Goal: Information Seeking & Learning: Understand process/instructions

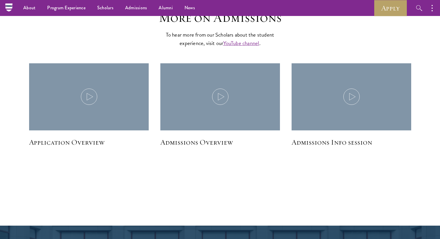
scroll to position [807, 0]
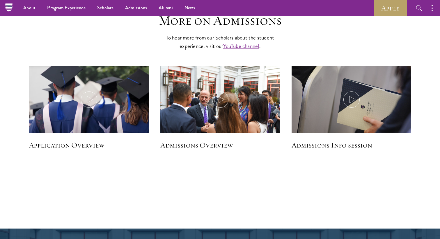
click at [210, 146] on h5 "Admissions Overview" at bounding box center [220, 146] width 120 height 10
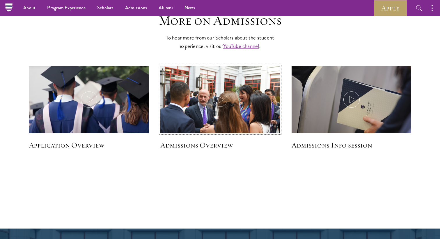
click at [245, 86] on img at bounding box center [220, 106] width 127 height 85
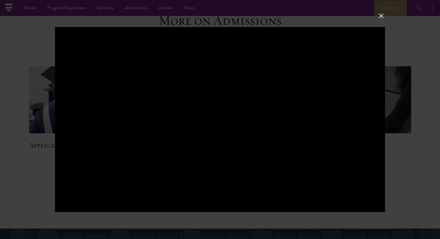
click at [380, 19] on button at bounding box center [381, 16] width 8 height 8
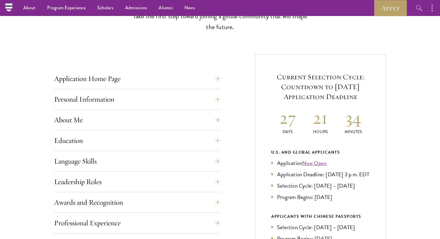
scroll to position [167, 0]
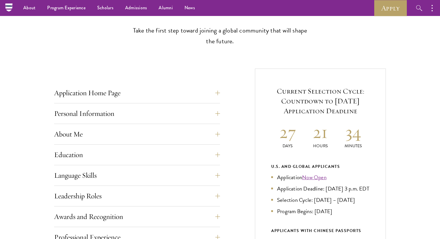
click at [192, 101] on div "Application Home Page The online application form must be completed in English.…" at bounding box center [137, 94] width 166 height 17
click at [207, 88] on button "Application Home Page" at bounding box center [141, 93] width 166 height 14
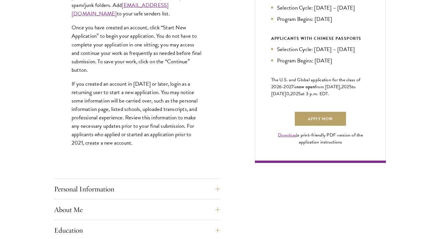
scroll to position [395, 0]
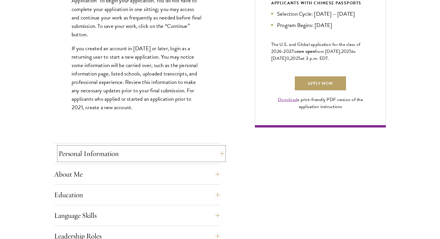
click at [154, 157] on button "Personal Information" at bounding box center [141, 154] width 166 height 14
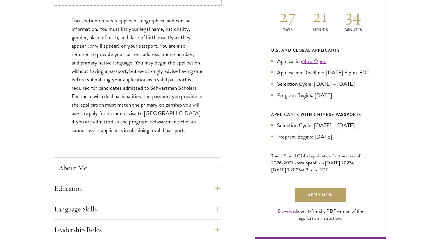
scroll to position [286, 0]
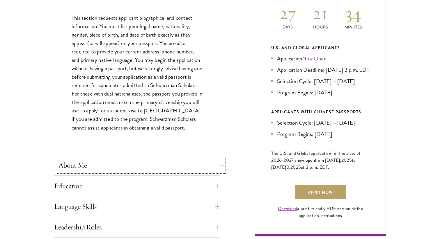
click at [128, 171] on button "About Me" at bounding box center [141, 166] width 166 height 14
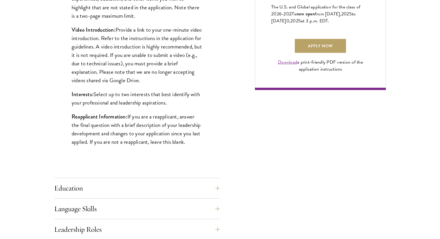
scroll to position [438, 0]
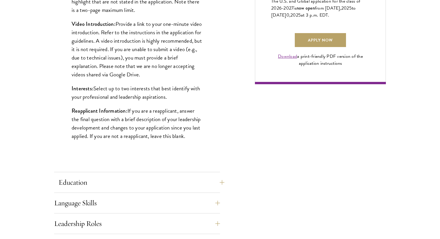
click at [107, 187] on button "Education" at bounding box center [141, 183] width 166 height 14
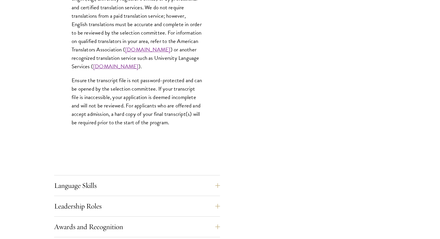
scroll to position [878, 0]
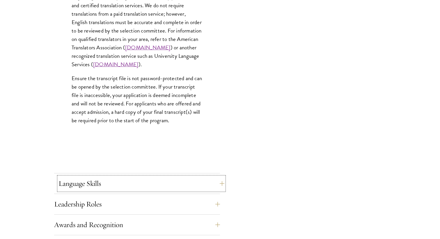
click at [119, 180] on button "Language Skills" at bounding box center [141, 184] width 166 height 14
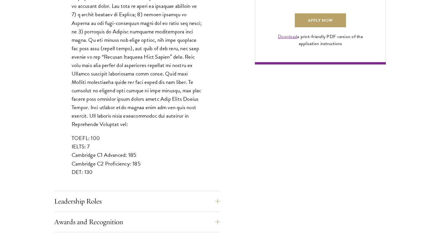
scroll to position [499, 0]
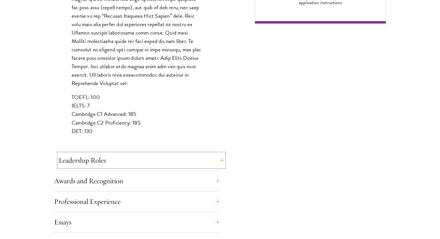
click at [120, 161] on button "Leadership Roles" at bounding box center [141, 161] width 166 height 14
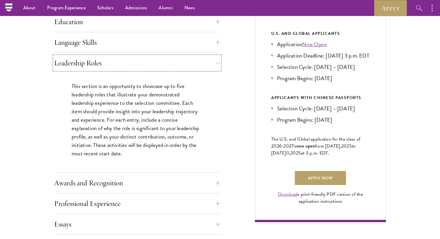
scroll to position [291, 0]
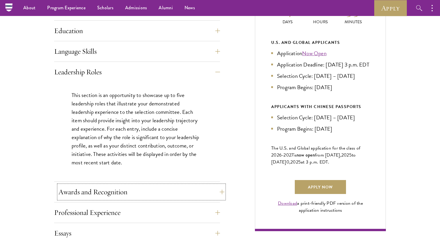
click at [112, 194] on button "Awards and Recognition" at bounding box center [141, 192] width 166 height 14
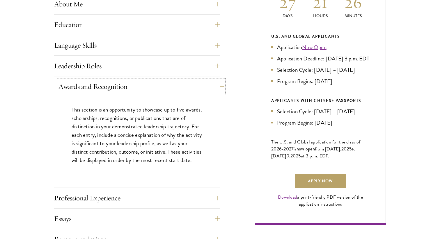
scroll to position [299, 0]
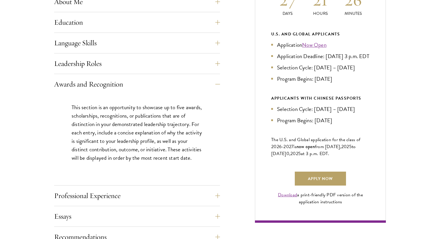
click at [118, 188] on div "Application Home Page The online application form must be completed in English.…" at bounding box center [137, 162] width 166 height 418
click at [112, 195] on button "Professional Experience" at bounding box center [141, 196] width 166 height 14
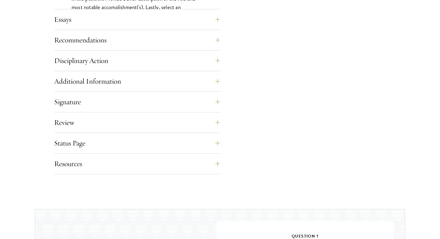
scroll to position [590, 0]
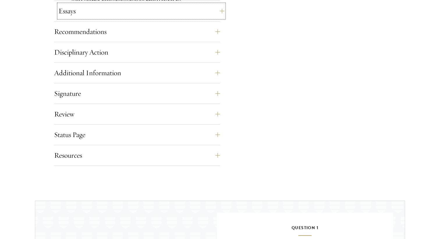
click at [188, 10] on button "Essays" at bounding box center [141, 11] width 166 height 14
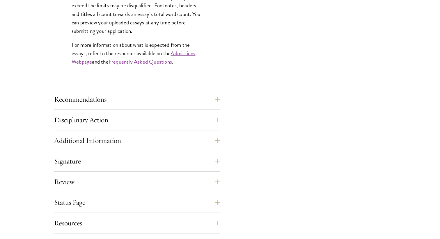
scroll to position [546, 0]
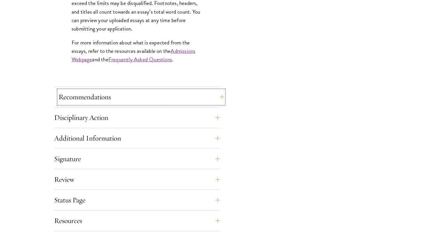
click at [170, 95] on button "Recommendations" at bounding box center [141, 97] width 166 height 14
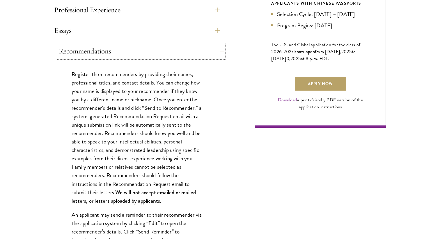
scroll to position [396, 0]
